Goal: Check status: Check status

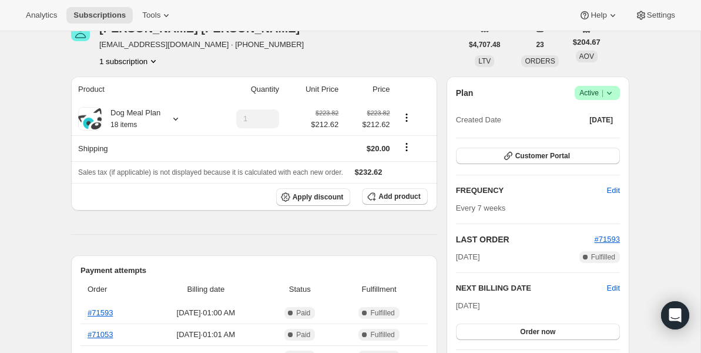
scroll to position [27, 0]
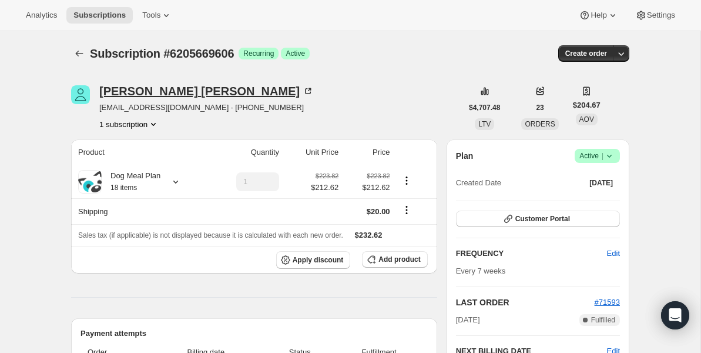
click at [132, 88] on div "[PERSON_NAME]" at bounding box center [206, 91] width 215 height 12
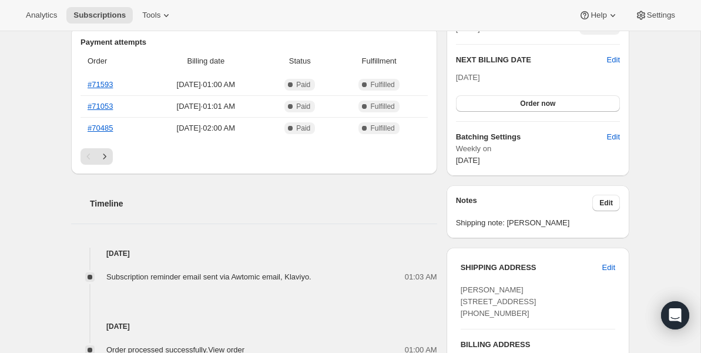
scroll to position [494, 0]
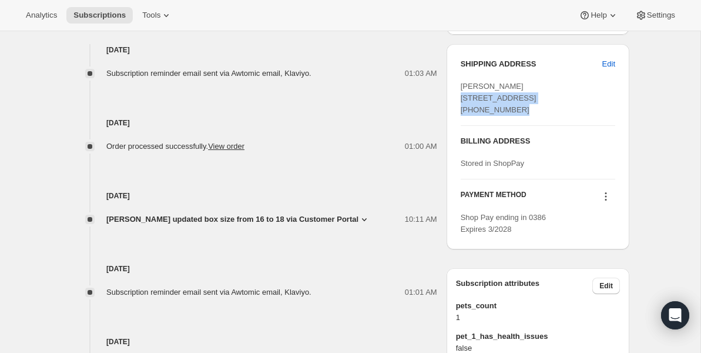
drag, startPoint x: 463, startPoint y: 95, endPoint x: 496, endPoint y: 115, distance: 38.5
click at [496, 115] on div "[PERSON_NAME] [STREET_ADDRESS] [PHONE_NUMBER]" at bounding box center [538, 98] width 155 height 35
click at [496, 116] on div "[PERSON_NAME] [STREET_ADDRESS] [PHONE_NUMBER]" at bounding box center [538, 98] width 155 height 35
drag, startPoint x: 490, startPoint y: 121, endPoint x: 476, endPoint y: 111, distance: 17.4
click at [458, 102] on div "SHIPPING ADDRESS Edit [PERSON_NAME] [STREET_ADDRESS] [PHONE_NUMBER] BILLING ADD…" at bounding box center [538, 146] width 183 height 205
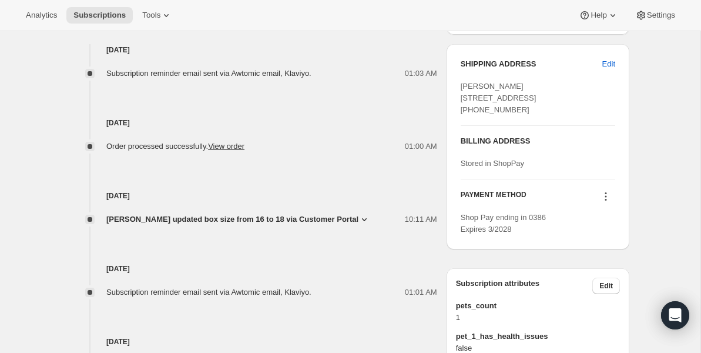
drag, startPoint x: 529, startPoint y: 146, endPoint x: 526, endPoint y: 141, distance: 6.1
click at [528, 125] on div "SHIPPING ADDRESS Edit [PERSON_NAME] [STREET_ADDRESS] [PHONE_NUMBER]" at bounding box center [538, 91] width 155 height 67
drag, startPoint x: 522, startPoint y: 136, endPoint x: 456, endPoint y: 95, distance: 77.6
click at [456, 95] on div "SHIPPING ADDRESS Edit [PERSON_NAME] [STREET_ADDRESS] [PHONE_NUMBER] BILLING ADD…" at bounding box center [538, 146] width 183 height 205
copy span "[STREET_ADDRESS] [PHONE_NUMBER]"
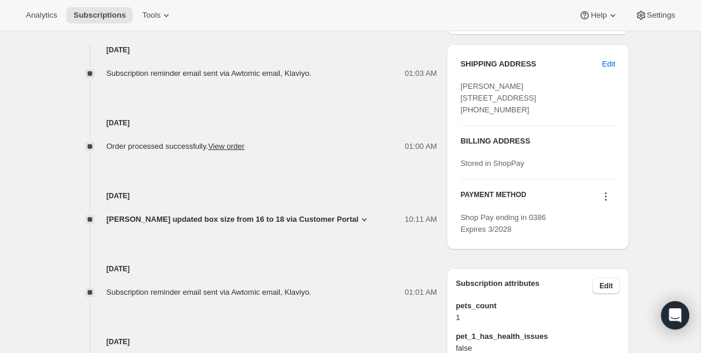
click at [344, 155] on div "[DATE] [PERSON_NAME] updated box size from 16 to 18 via Customer Portal 10:11 A…" at bounding box center [254, 188] width 366 height 73
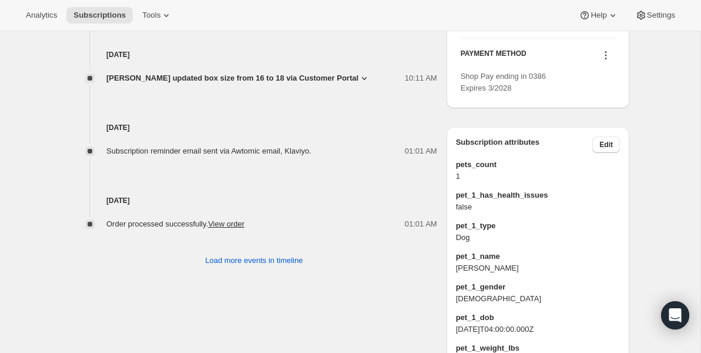
scroll to position [685, 0]
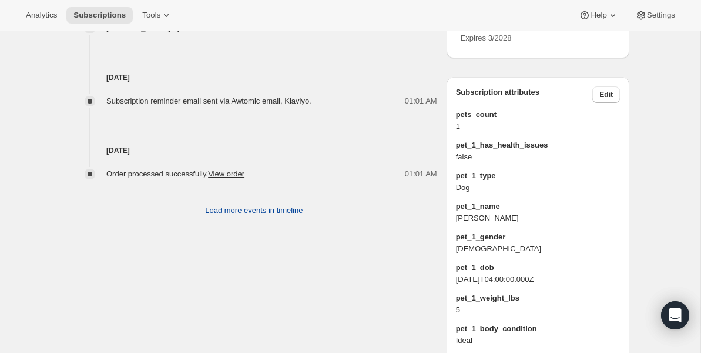
click at [282, 211] on span "Load more events in timeline" at bounding box center [254, 211] width 98 height 12
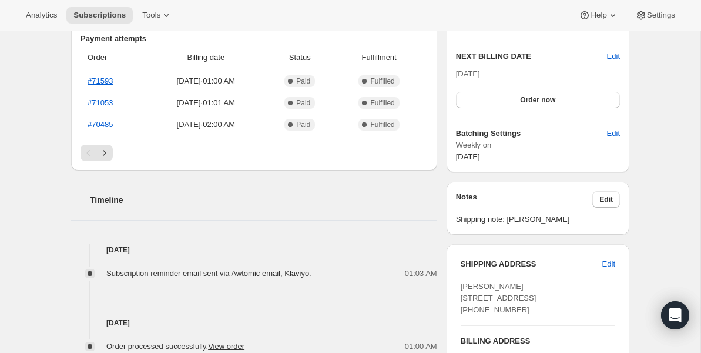
scroll to position [288, 0]
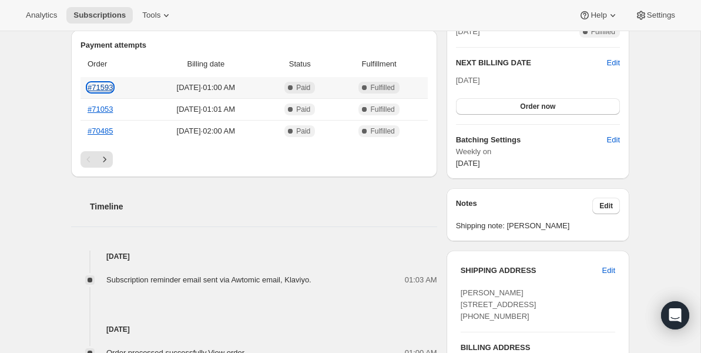
click at [99, 89] on link "#71593" at bounding box center [100, 87] width 25 height 9
click at [102, 109] on link "#71053" at bounding box center [100, 109] width 25 height 9
click at [96, 130] on link "#70485" at bounding box center [100, 130] width 25 height 9
click at [108, 156] on icon "Next" at bounding box center [105, 159] width 12 height 12
click at [103, 88] on link "#69971" at bounding box center [100, 87] width 25 height 9
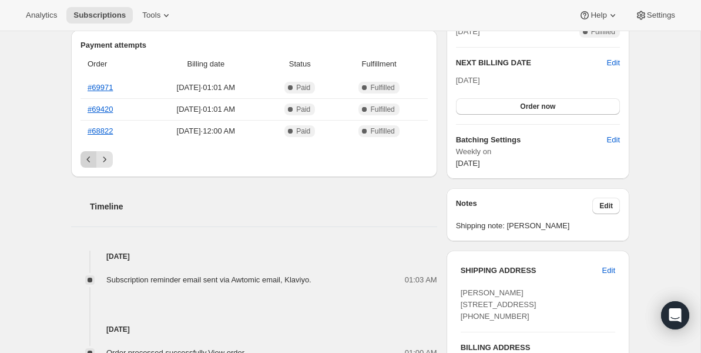
click at [83, 156] on icon "Previous" at bounding box center [89, 159] width 12 height 12
click at [103, 89] on link "#71593" at bounding box center [100, 87] width 25 height 9
click at [95, 109] on link "#71053" at bounding box center [100, 109] width 25 height 9
click at [108, 129] on link "#70485" at bounding box center [100, 130] width 25 height 9
click at [106, 155] on icon "Next" at bounding box center [105, 159] width 12 height 12
